Goal: Task Accomplishment & Management: Manage account settings

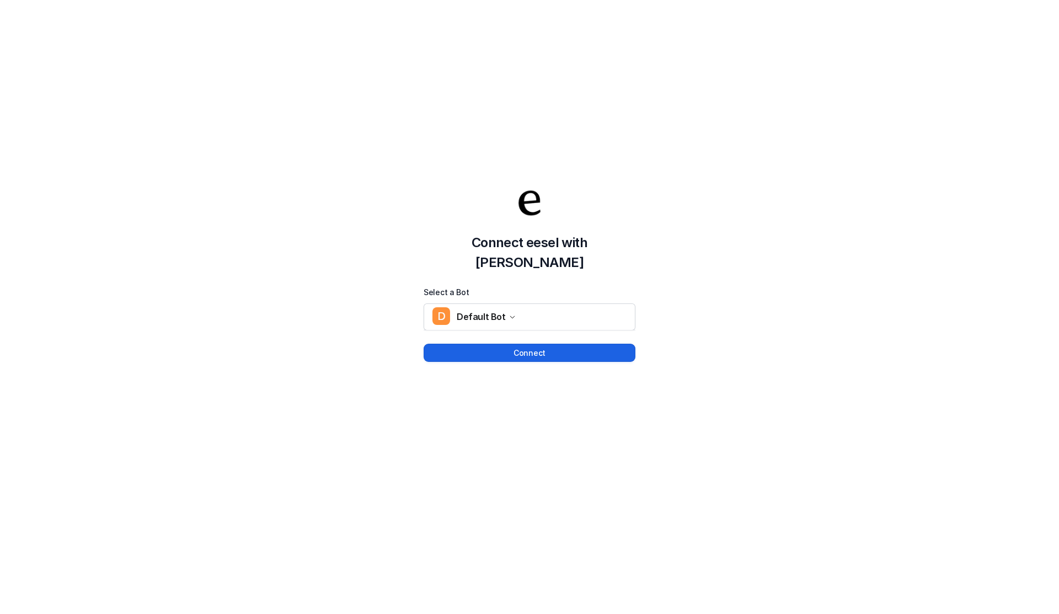
click at [534, 344] on button "Connect" at bounding box center [530, 353] width 212 height 18
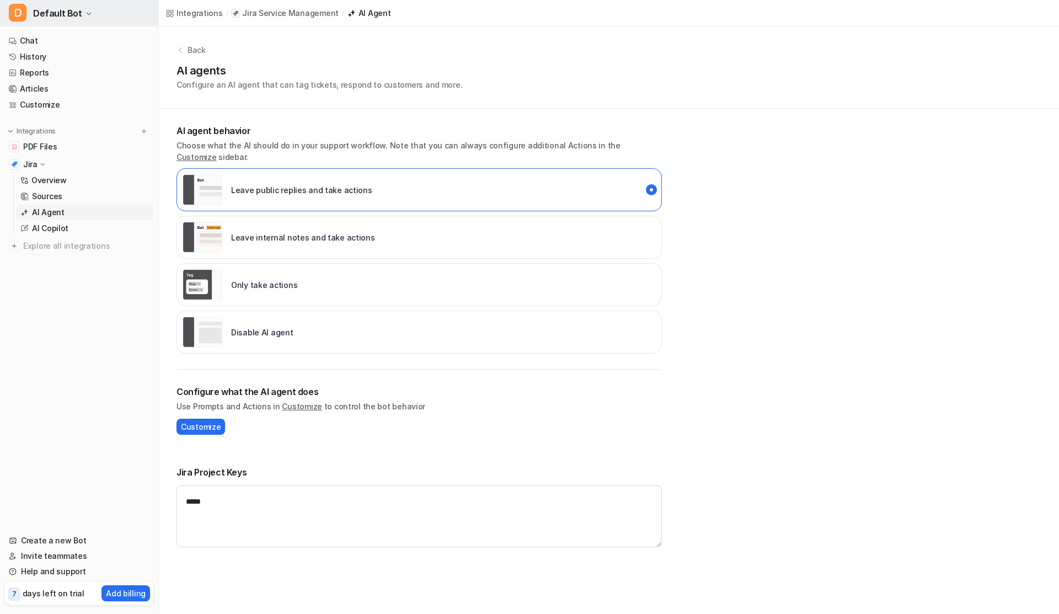
click at [80, 8] on button "D Default Bot" at bounding box center [79, 13] width 158 height 26
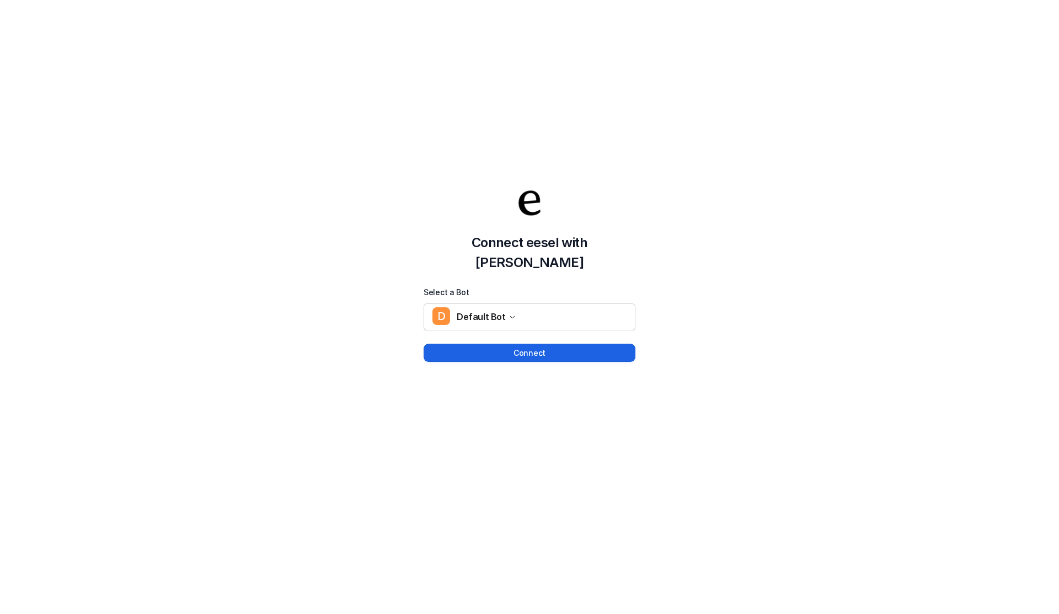
click at [554, 346] on button "Connect" at bounding box center [530, 353] width 212 height 18
click at [488, 344] on button "Connect" at bounding box center [530, 353] width 212 height 18
click at [504, 344] on button "Connect" at bounding box center [530, 353] width 212 height 18
click at [516, 344] on button "Connect" at bounding box center [530, 353] width 212 height 18
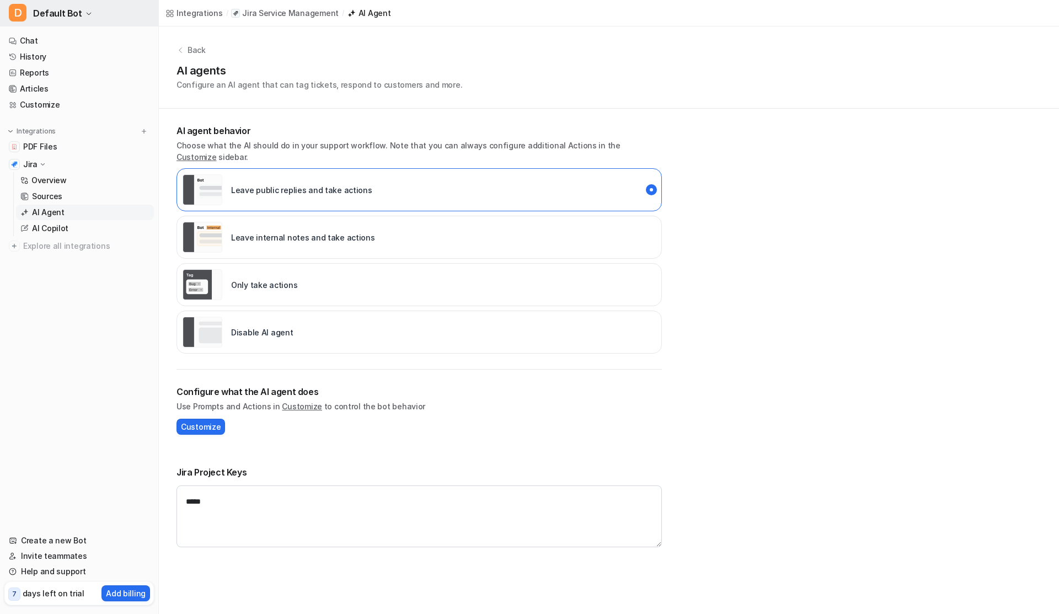
click at [55, 14] on span "Default Bot" at bounding box center [57, 13] width 49 height 15
click at [73, 83] on link "Settings" at bounding box center [88, 83] width 152 height 18
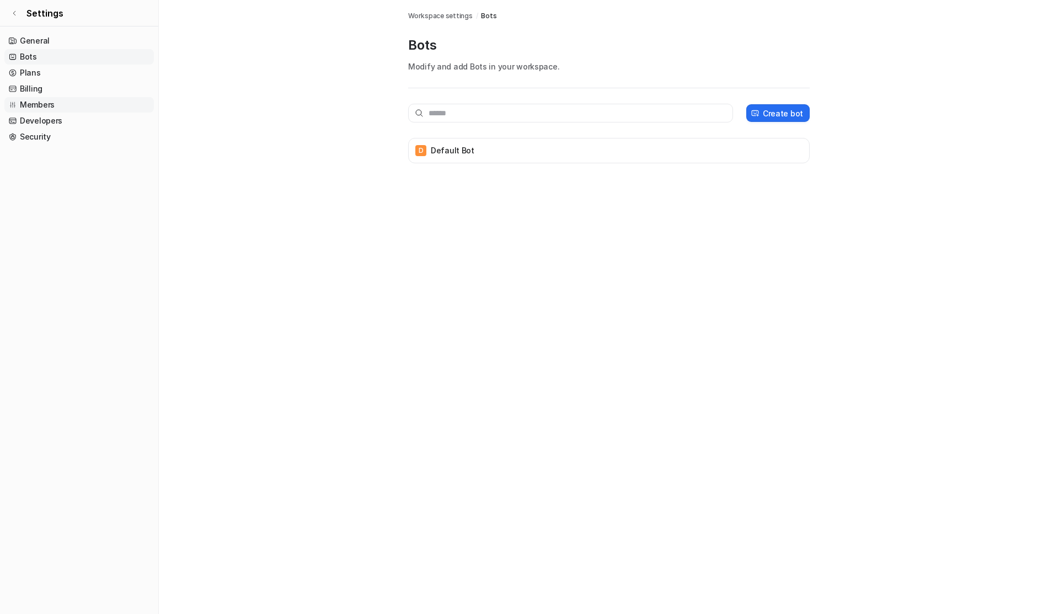
click at [47, 105] on link "Members" at bounding box center [78, 104] width 149 height 15
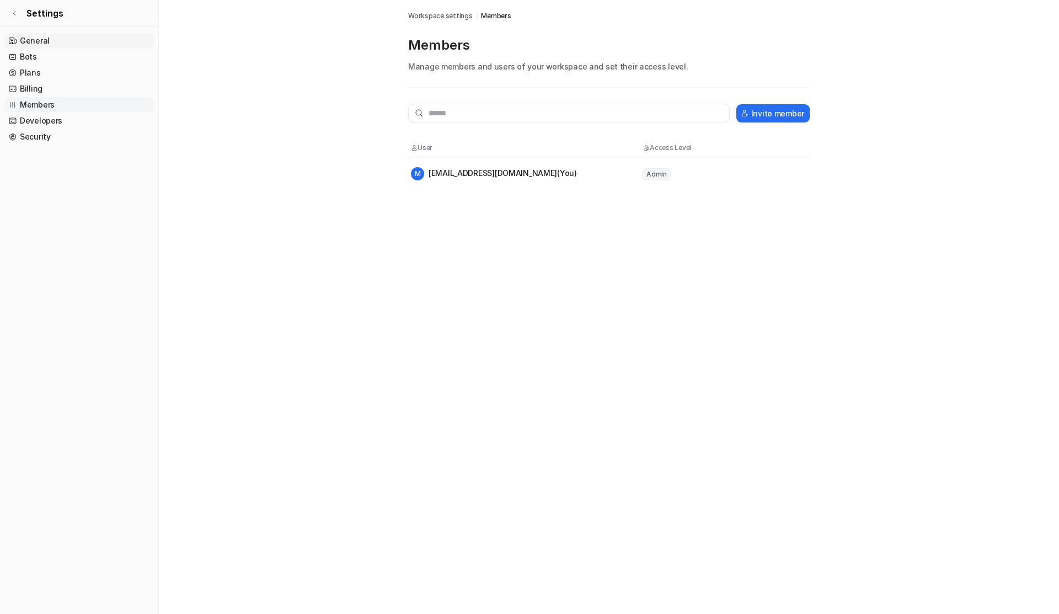
click at [72, 44] on link "General" at bounding box center [78, 40] width 149 height 15
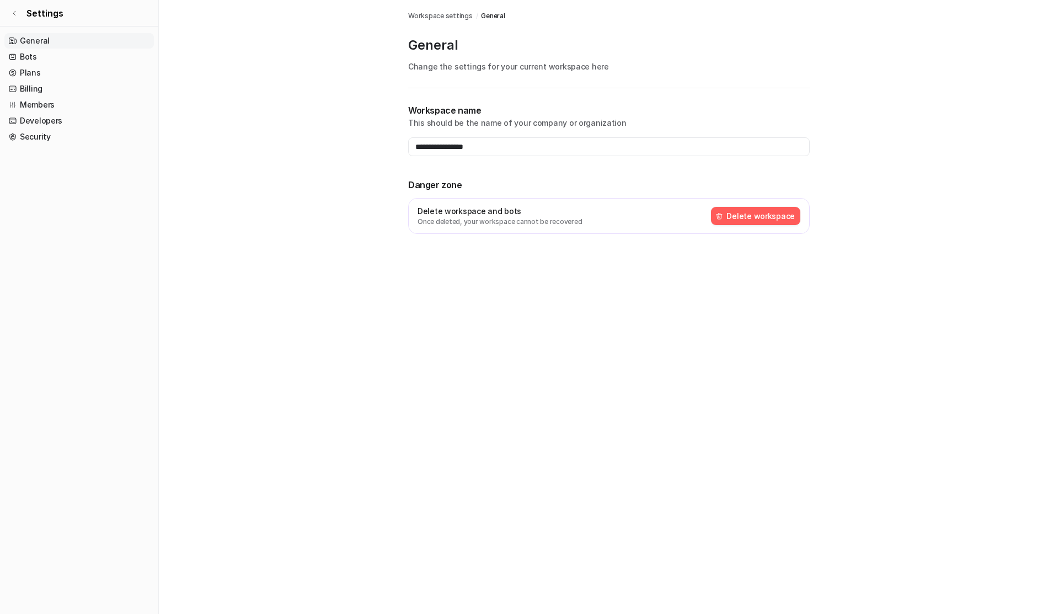
click at [752, 219] on button "Delete workspace" at bounding box center [755, 216] width 89 height 18
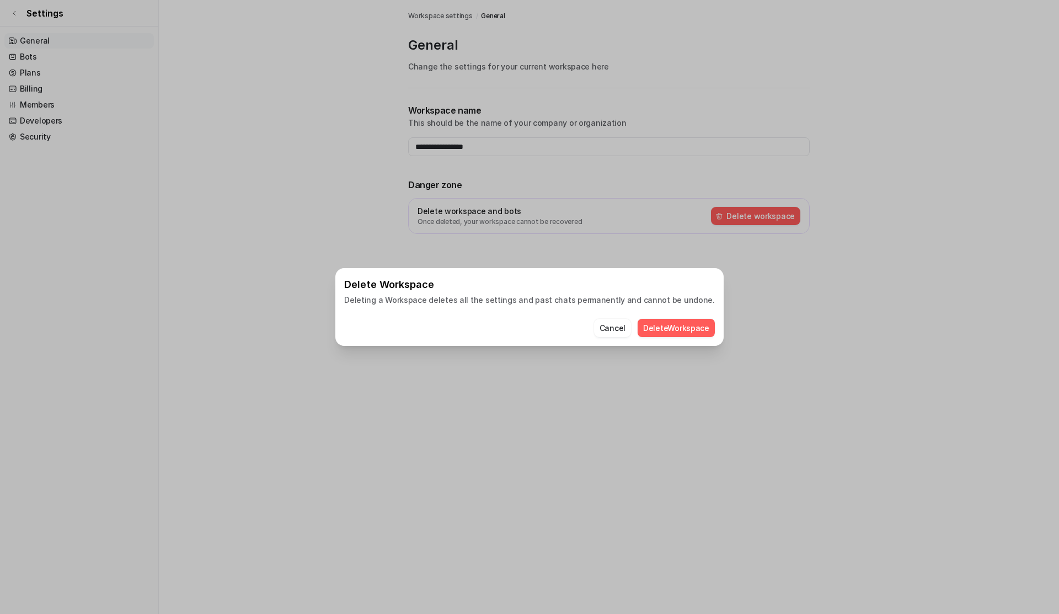
click at [652, 325] on button "Delete Workspace" at bounding box center [676, 328] width 77 height 18
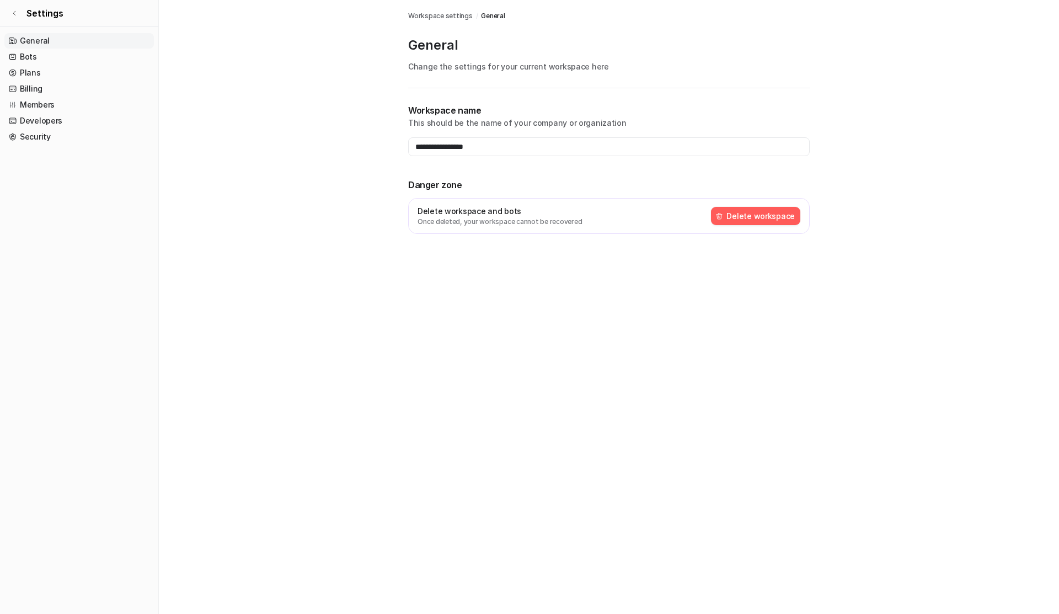
click at [739, 217] on button "Delete workspace" at bounding box center [755, 216] width 89 height 18
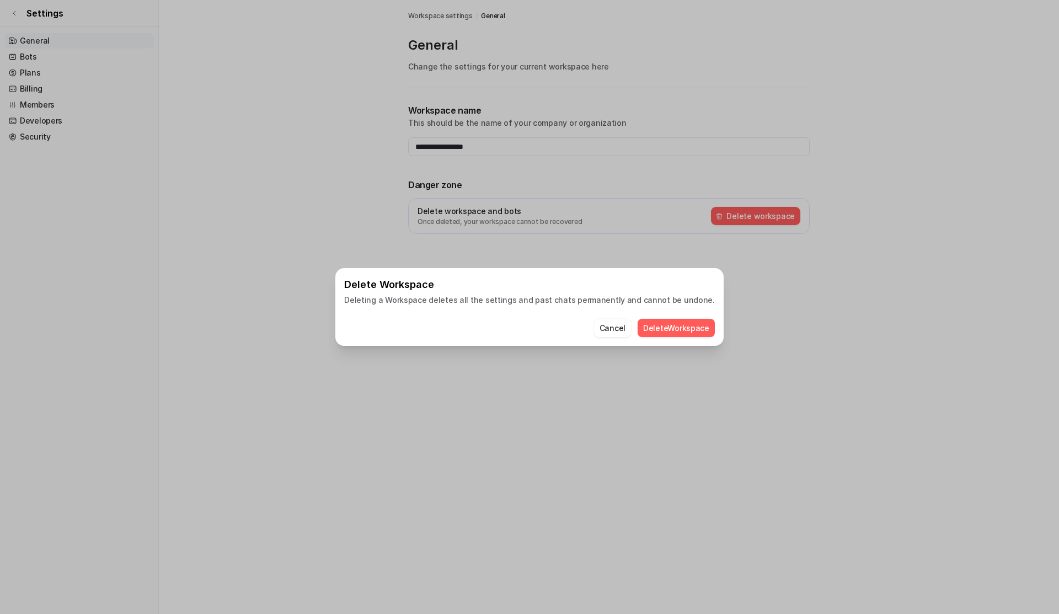
click at [654, 336] on button "Delete Workspace" at bounding box center [676, 328] width 77 height 18
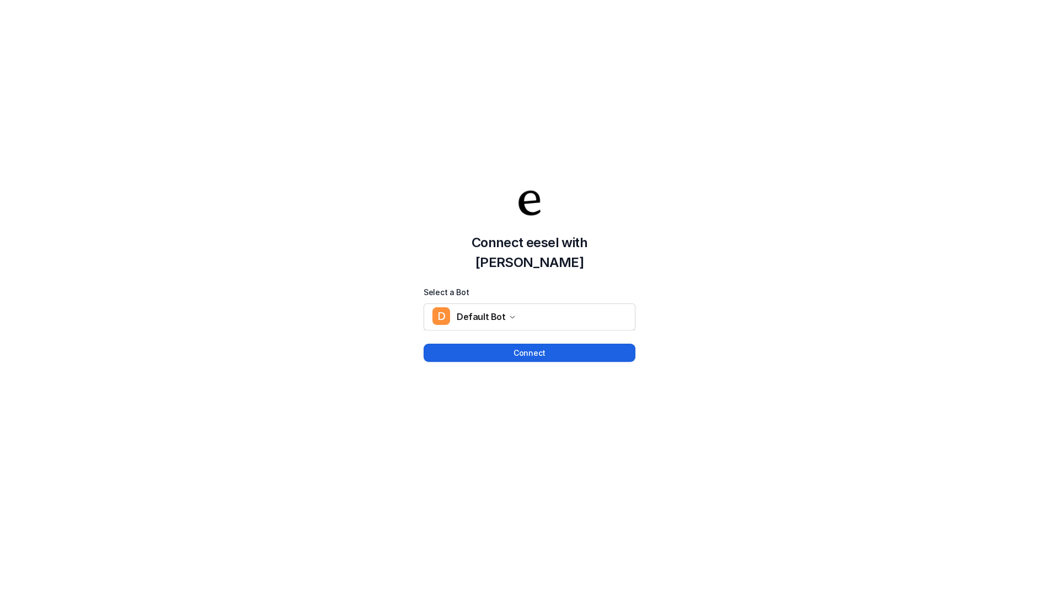
click at [528, 344] on button "Connect" at bounding box center [530, 353] width 212 height 18
click at [491, 344] on button "Connect" at bounding box center [530, 353] width 212 height 18
